Goal: Information Seeking & Learning: Learn about a topic

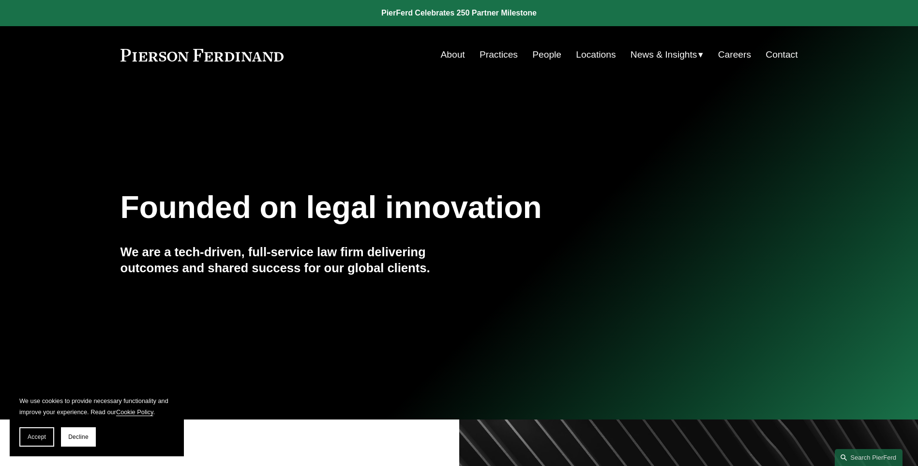
click at [745, 51] on link "Careers" at bounding box center [734, 54] width 33 height 18
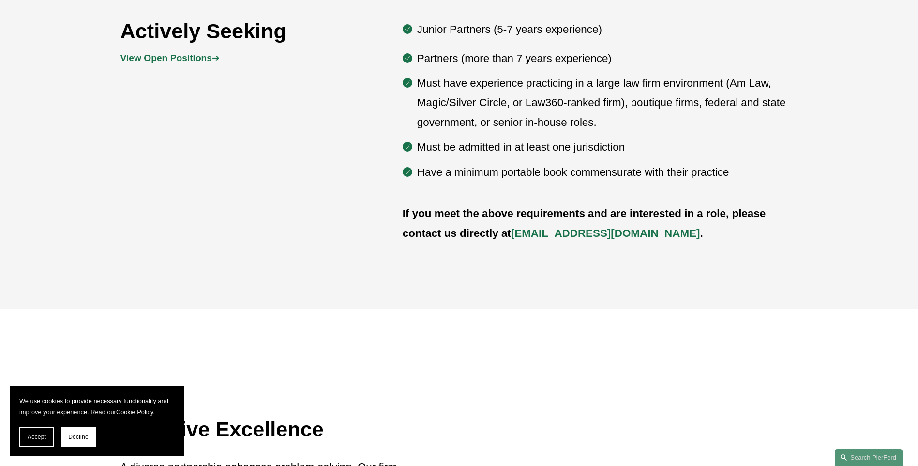
scroll to position [401, 0]
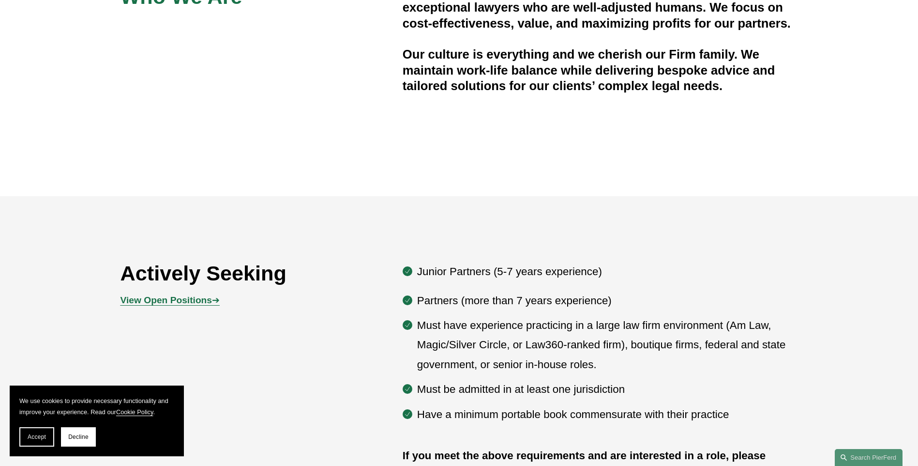
click at [188, 299] on strong "View Open Positions" at bounding box center [166, 300] width 91 height 10
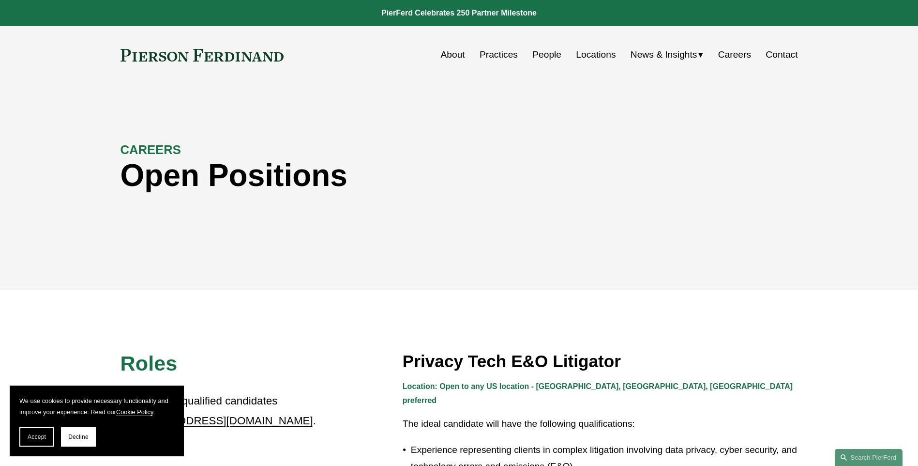
click at [592, 52] on link "Locations" at bounding box center [596, 54] width 40 height 18
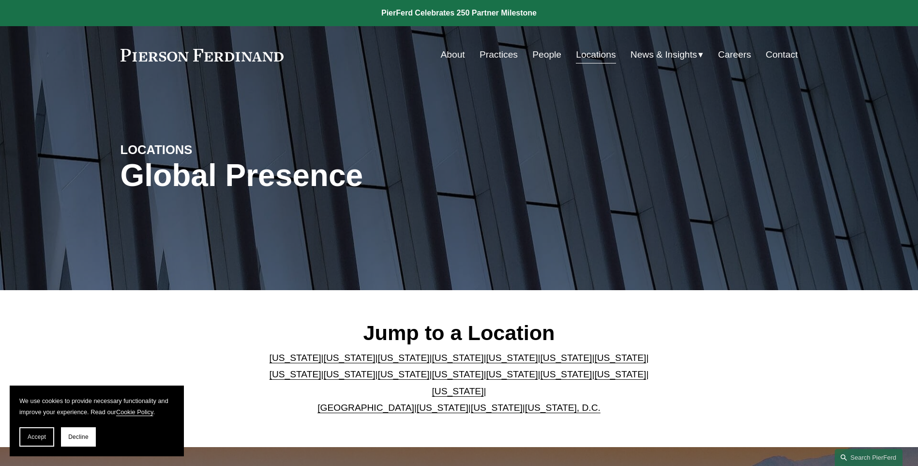
click at [321, 369] on link "Massachusetts" at bounding box center [296, 374] width 52 height 10
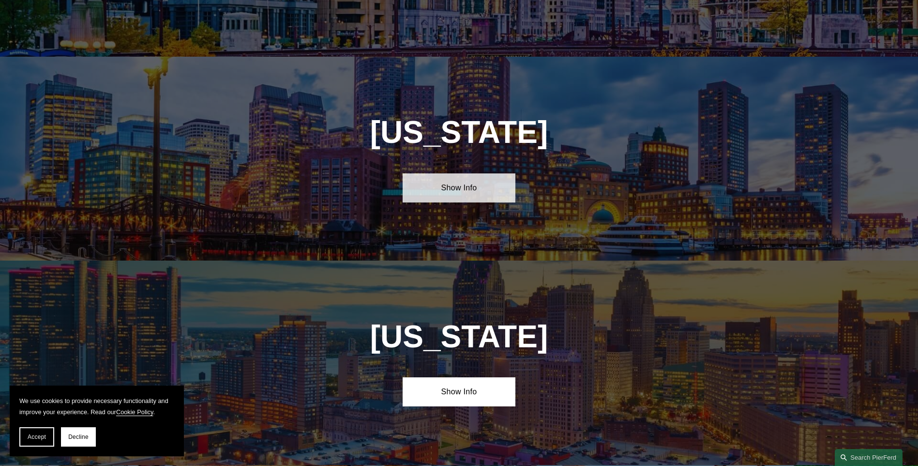
click at [499, 173] on link "Show Info" at bounding box center [459, 187] width 113 height 29
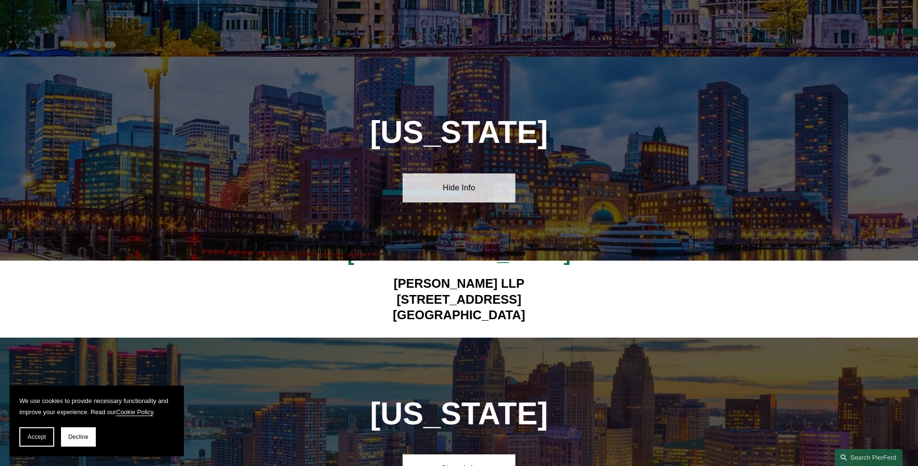
click at [499, 173] on link "Hide Info" at bounding box center [459, 187] width 113 height 29
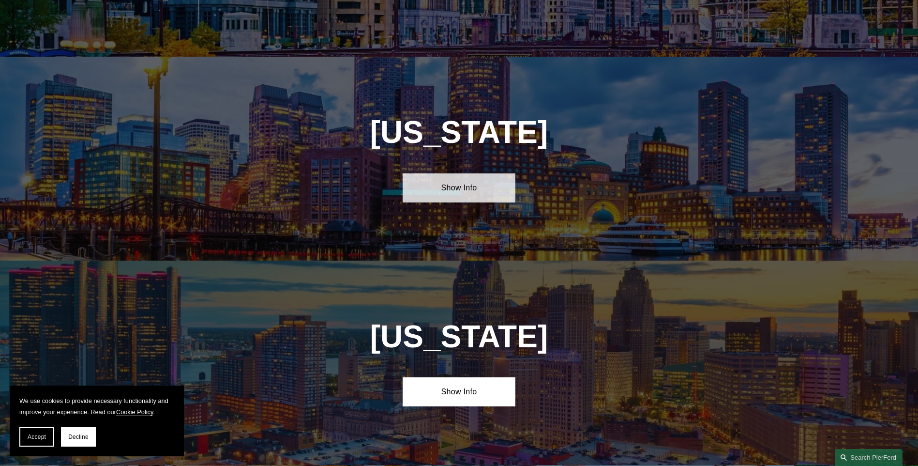
click at [490, 173] on link "Show Info" at bounding box center [459, 187] width 113 height 29
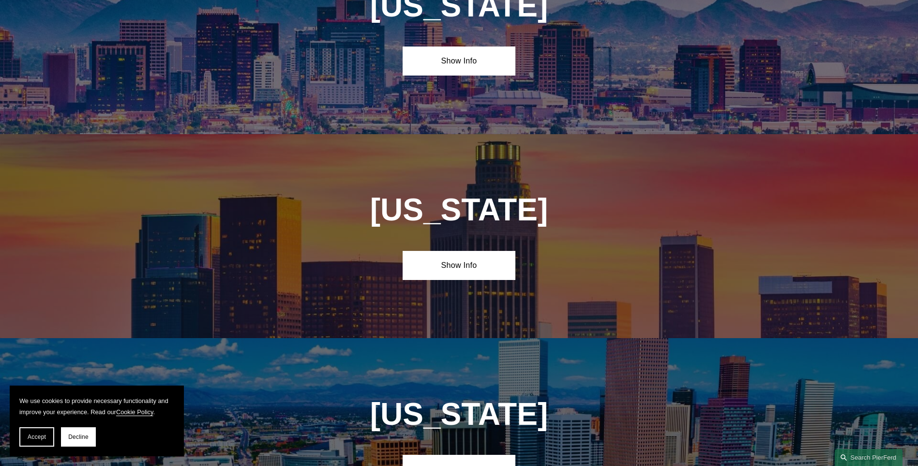
scroll to position [226, 0]
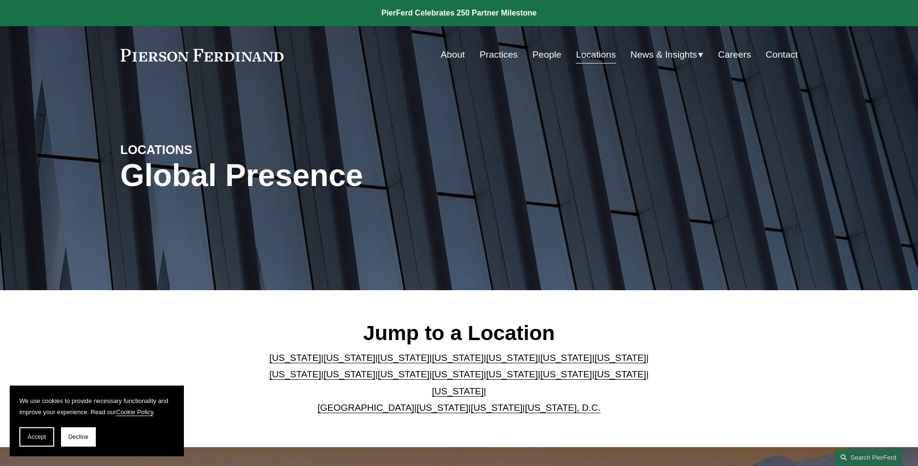
click at [536, 57] on link "People" at bounding box center [546, 54] width 29 height 18
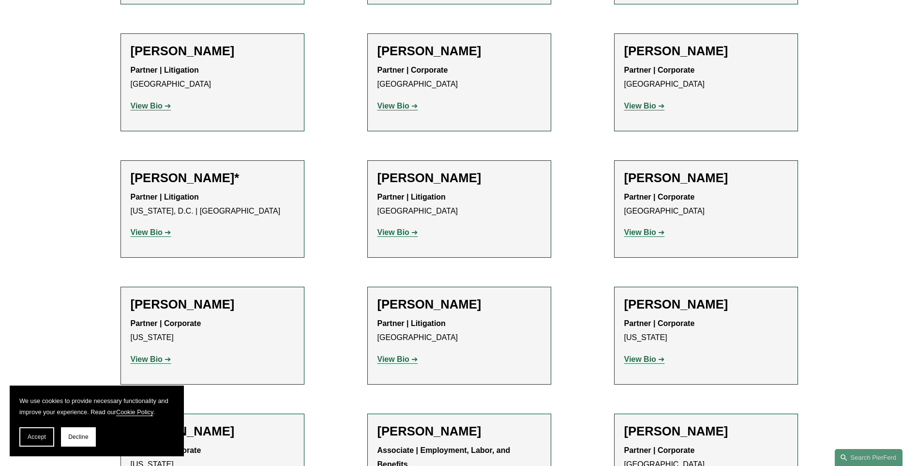
scroll to position [4647, 0]
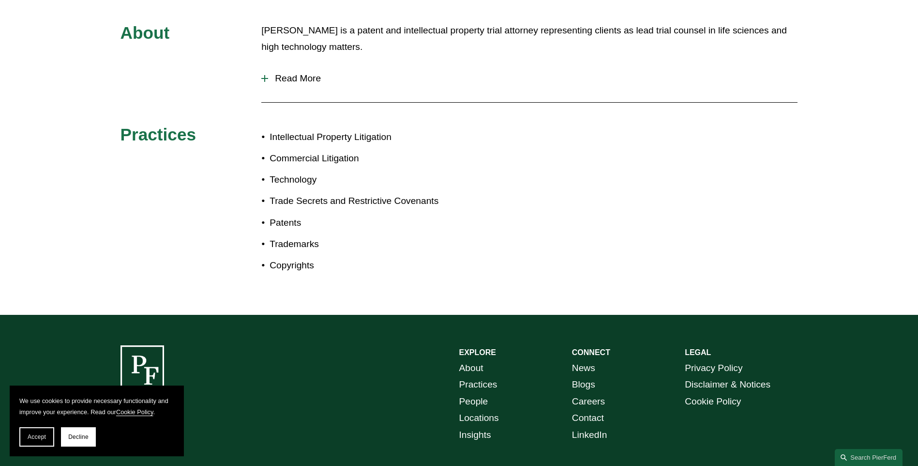
scroll to position [242, 0]
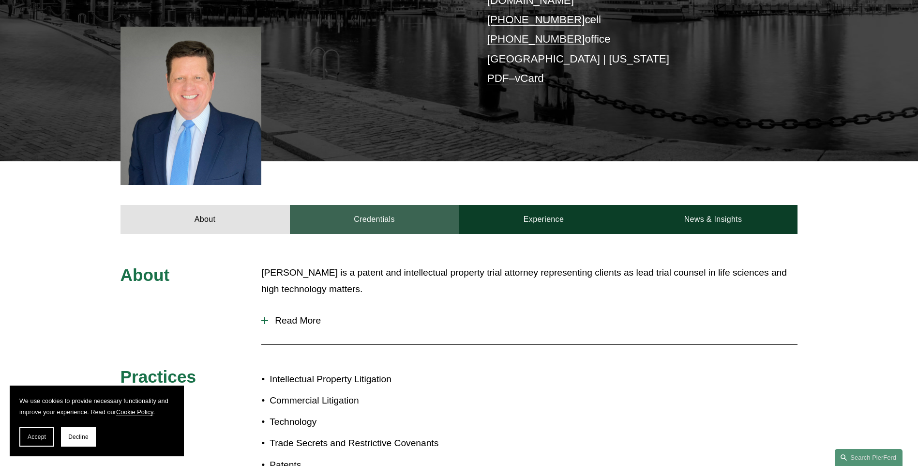
click at [385, 205] on link "Credentials" at bounding box center [374, 219] width 169 height 29
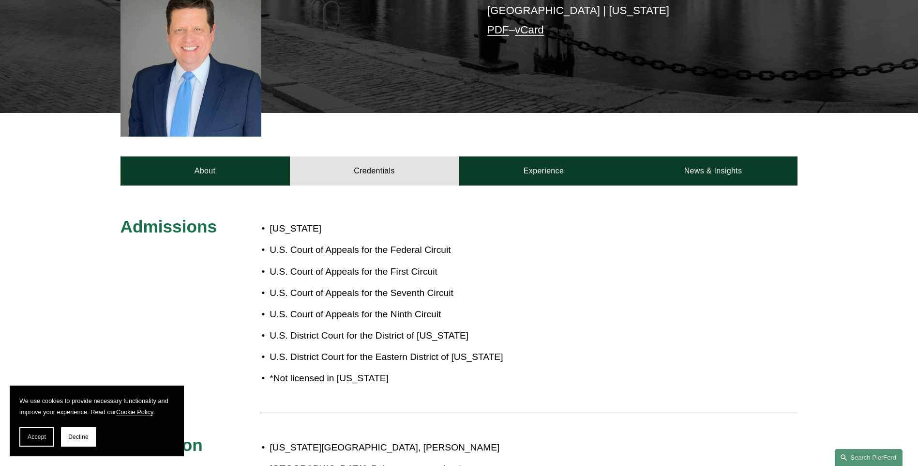
scroll to position [97, 0]
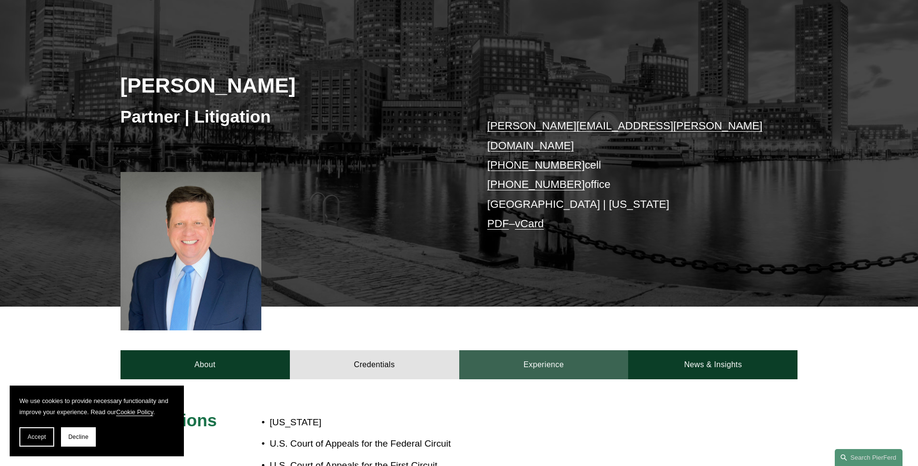
click at [557, 350] on link "Experience" at bounding box center [543, 364] width 169 height 29
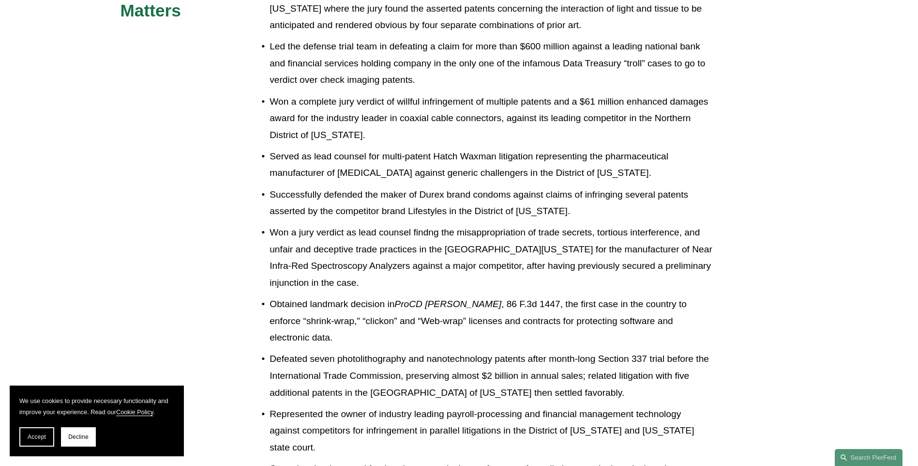
scroll to position [339, 0]
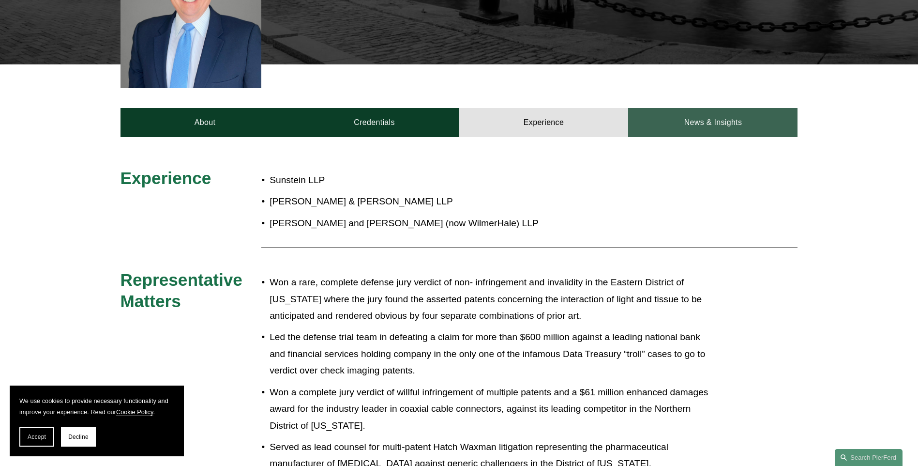
click at [729, 108] on link "News & Insights" at bounding box center [712, 122] width 169 height 29
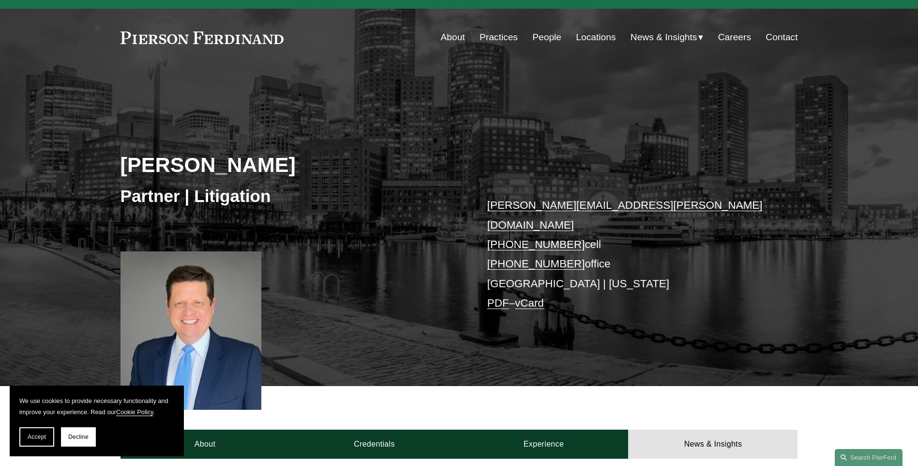
scroll to position [0, 0]
